Goal: Task Accomplishment & Management: Complete application form

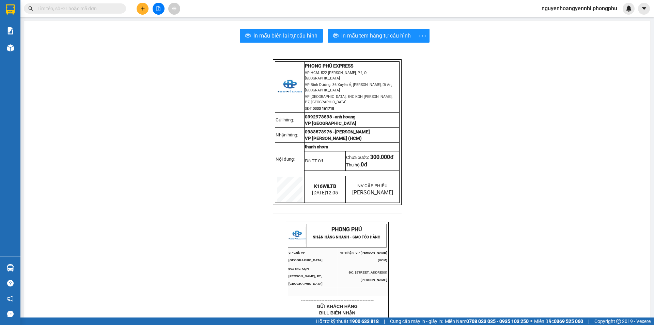
click at [140, 11] on button at bounding box center [143, 9] width 12 height 12
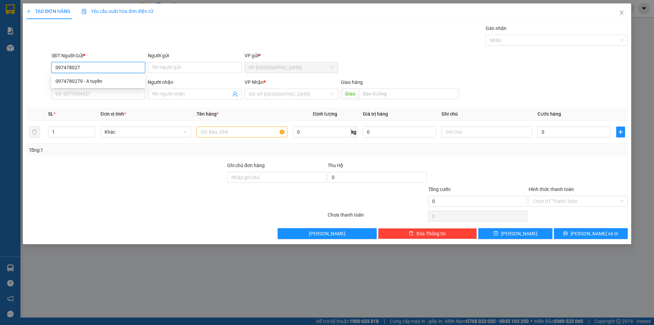
type input "0974780279"
click at [101, 81] on div "0974780279 - A tuyền" at bounding box center [99, 80] width 86 height 7
type input "A tuyền"
type input "0394766738"
type input "Chi Mận"
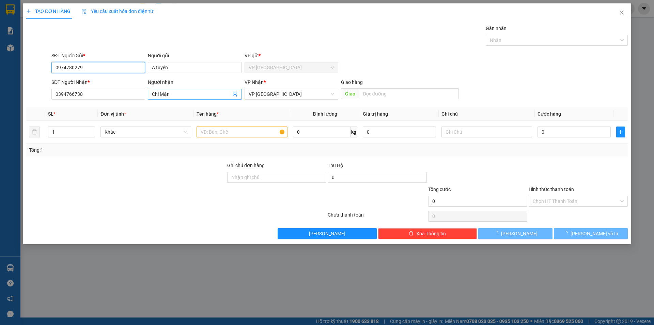
type input "50.000"
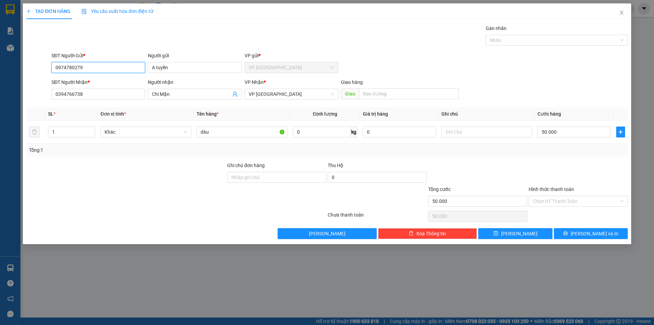
type input "0974780279"
click at [545, 167] on div at bounding box center [578, 174] width 101 height 24
drag, startPoint x: 545, startPoint y: 160, endPoint x: 563, endPoint y: 186, distance: 31.5
click at [545, 161] on div "Transit Pickup Surcharge Ids Transit Deliver Surcharge Ids Transit Deliver Surc…" at bounding box center [327, 132] width 602 height 214
click at [570, 200] on input "Hình thức thanh toán" at bounding box center [576, 201] width 86 height 10
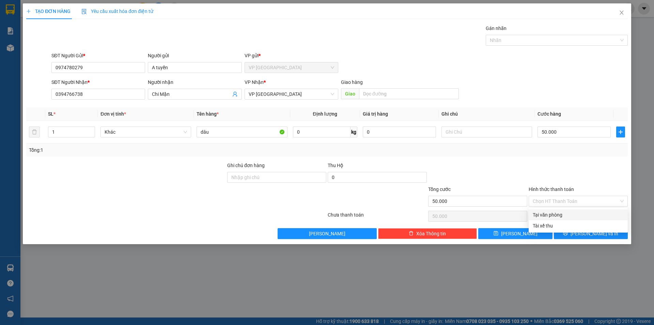
click at [575, 168] on div at bounding box center [578, 174] width 101 height 24
click at [587, 230] on span "[PERSON_NAME] và In" at bounding box center [595, 233] width 48 height 7
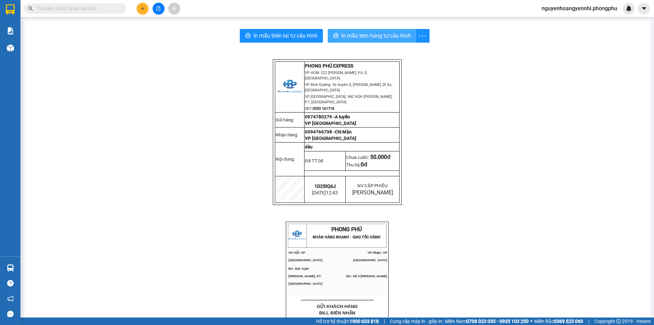
click at [367, 35] on span "In mẫu tem hàng tự cấu hình" at bounding box center [376, 35] width 70 height 9
